Goal: Information Seeking & Learning: Learn about a topic

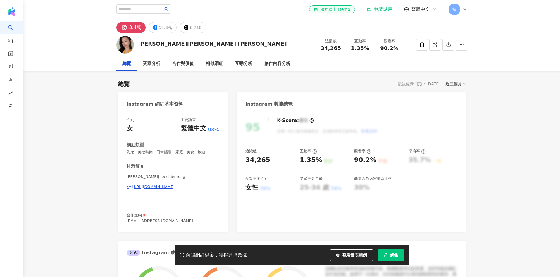
click at [351, 254] on span "觀看圖表範例" at bounding box center [354, 255] width 25 height 5
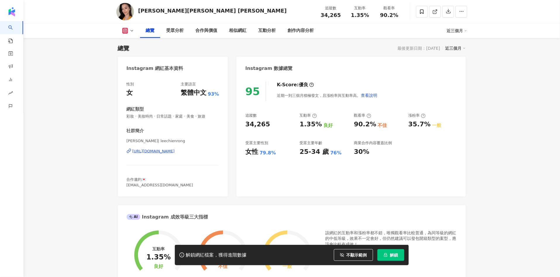
click at [267, 127] on div "95 K-Score : 優良 近期一到三個月積極發文，且漲粉率與互動率高。 查看說明 追蹤數 34,265 互動率 1.35% 良好 觀看率 90.2% 不…" at bounding box center [351, 136] width 229 height 121
drag, startPoint x: 259, startPoint y: 150, endPoint x: 272, endPoint y: 153, distance: 13.5
click at [273, 153] on div "女性 79.8%" at bounding box center [269, 151] width 49 height 9
drag, startPoint x: 265, startPoint y: 152, endPoint x: 273, endPoint y: 152, distance: 8.5
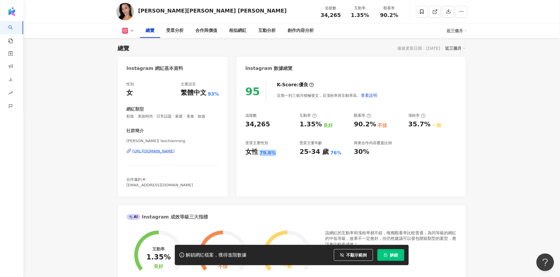
click at [273, 152] on div "79.8%" at bounding box center [268, 153] width 16 height 6
copy div "79.8%"
drag, startPoint x: 352, startPoint y: 124, endPoint x: 308, endPoint y: 120, distance: 44.3
click at [349, 123] on div "追蹤數 34,265 互動率 1.35% 良好 觀看率 90.2% 不佳 漲粉率 35.7% 一般 受眾主要性別 女性 79.8% 受眾主要年齡 25-34 …" at bounding box center [350, 134] width 211 height 43
drag, startPoint x: 296, startPoint y: 124, endPoint x: 319, endPoint y: 123, distance: 22.8
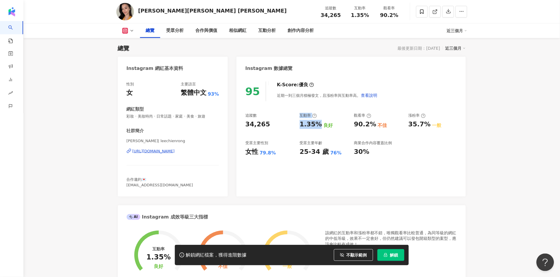
click at [319, 123] on div "追蹤數 34,265 互動率 1.35% 良好 觀看率 90.2% 不佳 漲粉率 35.7% 一般 受眾主要性別 女性 79.8% 受眾主要年齡 25-34 …" at bounding box center [350, 134] width 211 height 43
click at [314, 123] on div "1.35%" at bounding box center [311, 124] width 22 height 9
click at [297, 123] on div "追蹤數 34,265 互動率 1.35% 良好 觀看率 90.2% 不佳 漲粉率 35.7% 一般 受眾主要性別 女性 79.8% 受眾主要年齡 25-34 …" at bounding box center [350, 134] width 211 height 43
drag, startPoint x: 299, startPoint y: 124, endPoint x: 320, endPoint y: 124, distance: 20.8
click at [320, 124] on div "追蹤數 34,265 互動率 1.35% 良好 觀看率 90.2% 不佳 漲粉率 35.7% 一般 受眾主要性別 女性 79.8% 受眾主要年齡 25-34 …" at bounding box center [350, 134] width 211 height 43
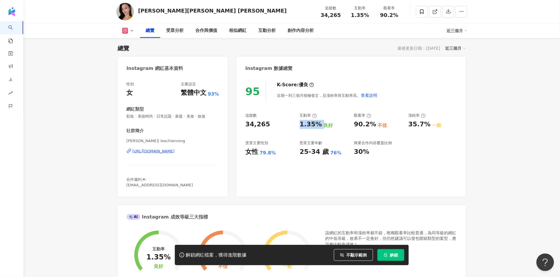
copy div "1.35%"
drag, startPoint x: 367, startPoint y: 129, endPoint x: 351, endPoint y: 123, distance: 16.7
click at [366, 129] on div "追蹤數 34,265 互動率 1.35% 良好 觀看率 90.2% 不佳 漲粉率 35.7% 一般 受眾主要性別 女性 79.8% 受眾主要年齡 25-34 …" at bounding box center [350, 134] width 211 height 43
drag, startPoint x: 351, startPoint y: 123, endPoint x: 375, endPoint y: 128, distance: 25.0
click at [375, 128] on div "追蹤數 34,265 互動率 1.35% 良好 觀看率 90.2% 不佳 漲粉率 35.7% 一般 受眾主要性別 女性 79.8% 受眾主要年齡 25-34 …" at bounding box center [350, 134] width 211 height 43
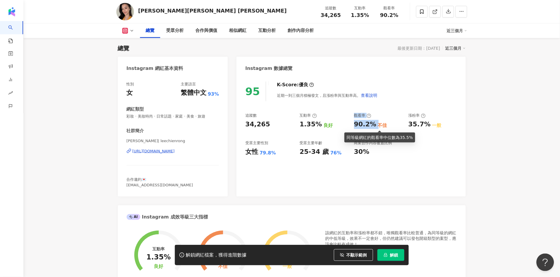
drag, startPoint x: 361, startPoint y: 126, endPoint x: 356, endPoint y: 124, distance: 5.9
click at [361, 126] on div "90.2%" at bounding box center [365, 124] width 22 height 9
drag, startPoint x: 353, startPoint y: 124, endPoint x: 355, endPoint y: 122, distance: 3.1
click at [353, 124] on div "追蹤數 34,265 互動率 1.35% 良好 觀看率 90.2% 不佳 漲粉率 35.7% 一般 受眾主要性別 女性 79.8% 受眾主要年齡 25-34 …" at bounding box center [350, 134] width 211 height 43
click at [354, 123] on div "90.2%" at bounding box center [365, 124] width 22 height 9
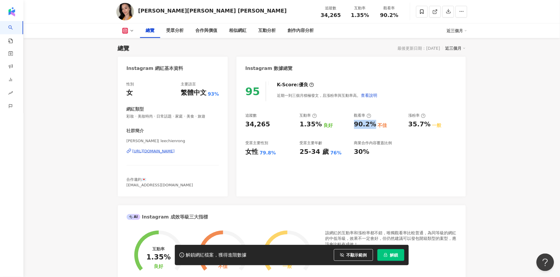
drag, startPoint x: 355, startPoint y: 125, endPoint x: 372, endPoint y: 129, distance: 17.7
click at [372, 125] on div "90.2%" at bounding box center [365, 124] width 22 height 9
copy div "90.2%"
click at [268, 31] on div "互動分析" at bounding box center [267, 30] width 18 height 7
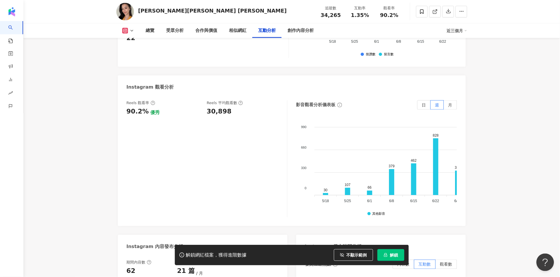
scroll to position [1239, 0]
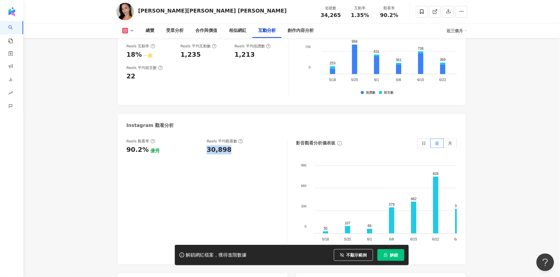
drag, startPoint x: 207, startPoint y: 140, endPoint x: 230, endPoint y: 144, distance: 23.3
click at [230, 145] on div "30,898" at bounding box center [244, 149] width 75 height 9
copy div "30,898"
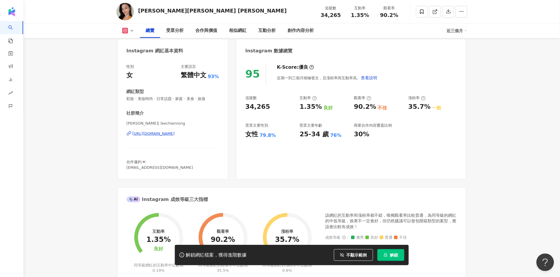
scroll to position [65, 0]
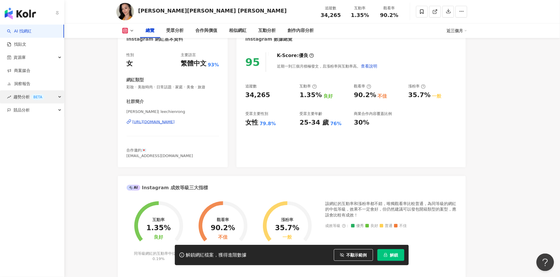
click at [7, 87] on link "洞察報告" at bounding box center [18, 84] width 23 height 6
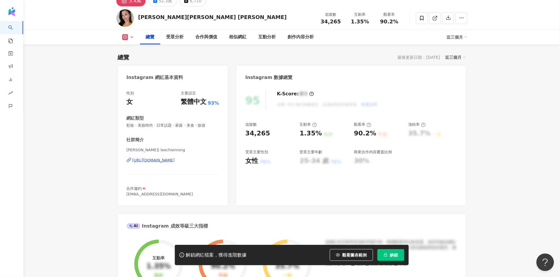
scroll to position [1127, 0]
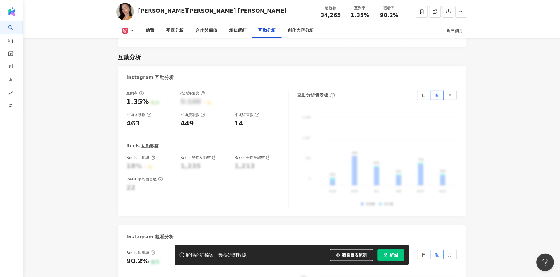
click at [130, 28] on icon at bounding box center [132, 30] width 5 height 5
click at [132, 55] on button "Facebook" at bounding box center [137, 55] width 35 height 8
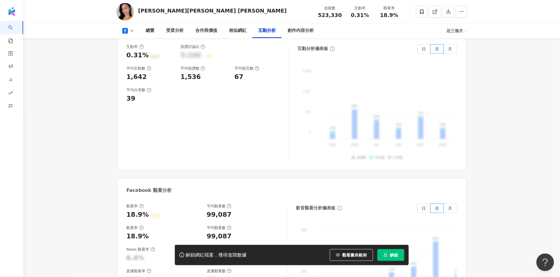
scroll to position [1015, 0]
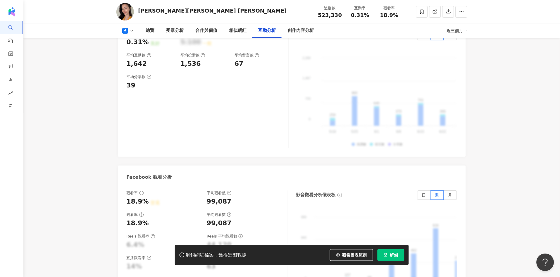
click at [130, 32] on icon at bounding box center [132, 30] width 5 height 5
click at [136, 55] on button "Facebook" at bounding box center [137, 55] width 35 height 8
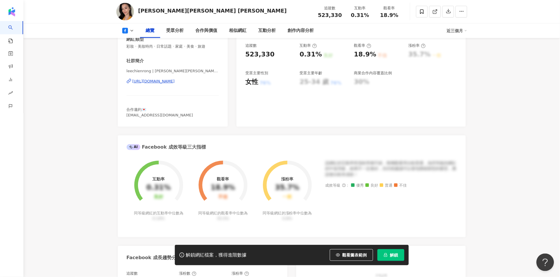
scroll to position [0, 0]
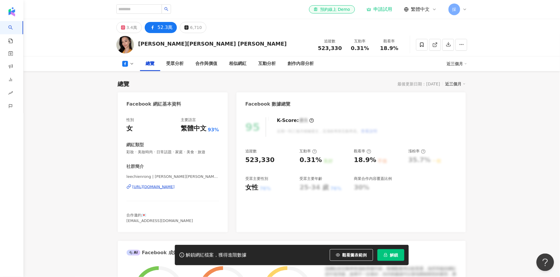
click at [175, 186] on div "[URL][DOMAIN_NAME]" at bounding box center [153, 186] width 42 height 5
